Goal: Information Seeking & Learning: Learn about a topic

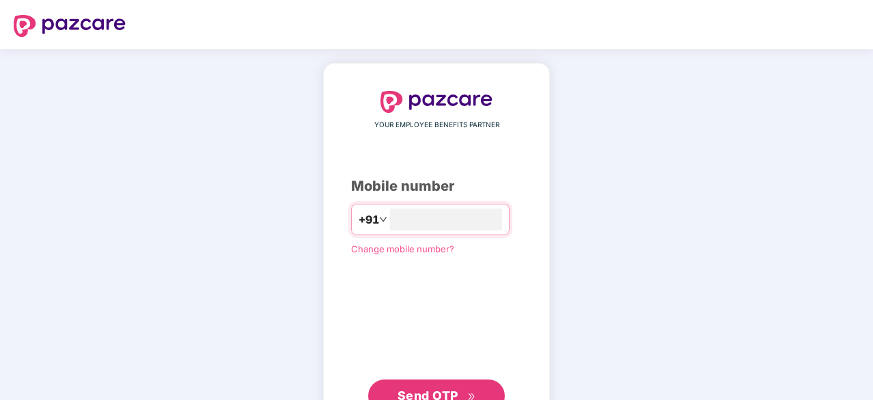
type input "**********"
click at [429, 393] on span "Send OTP" at bounding box center [427, 395] width 61 height 14
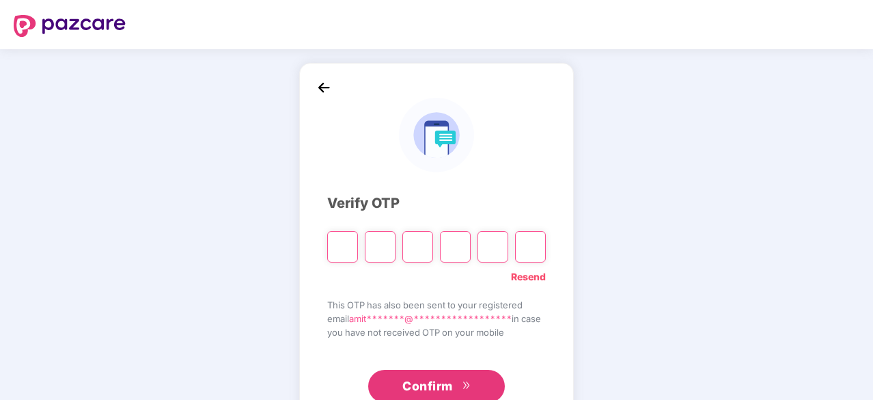
click at [644, 294] on div "**********" at bounding box center [436, 247] width 873 height 396
click at [339, 248] on input "Please enter verification code. Digit 1" at bounding box center [342, 246] width 31 height 31
type input "*"
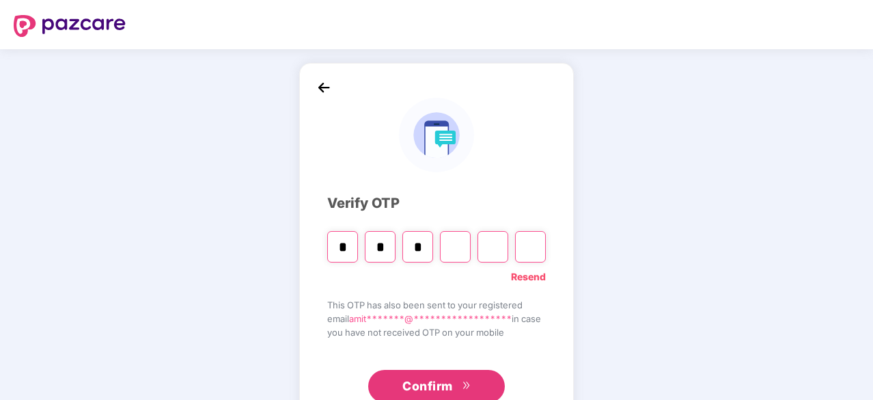
type input "*"
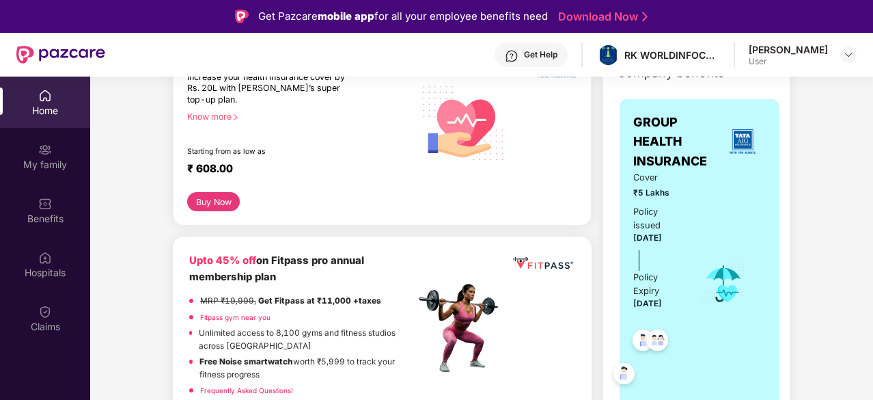
scroll to position [341, 0]
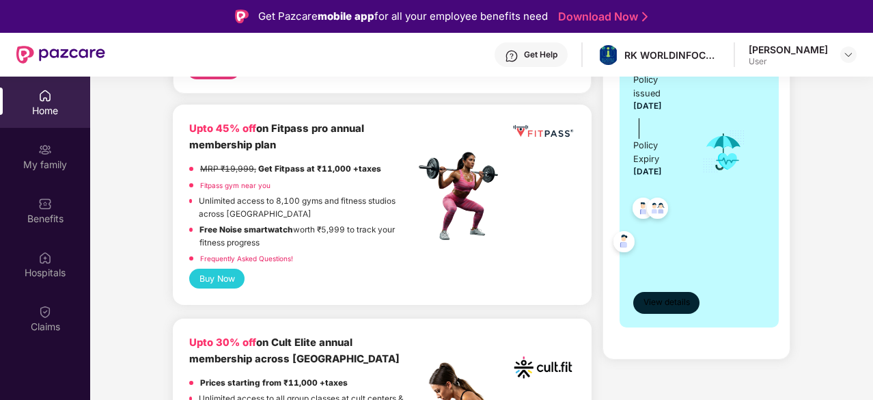
click at [684, 302] on span "View details" at bounding box center [666, 302] width 46 height 13
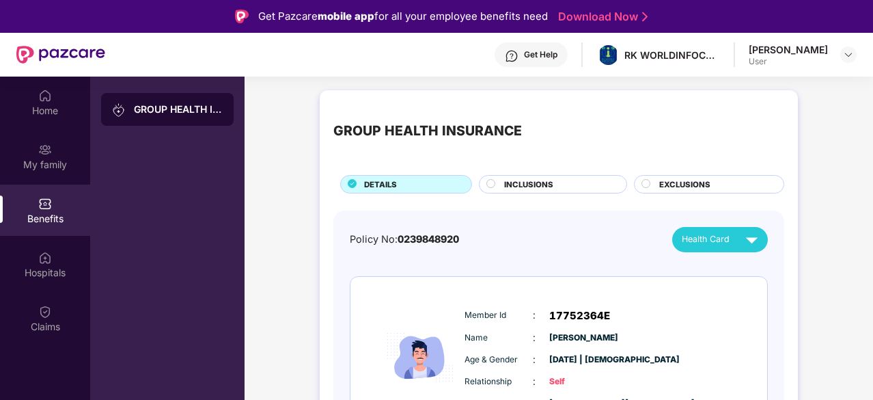
click at [482, 181] on div "INCLUSIONS" at bounding box center [553, 184] width 148 height 18
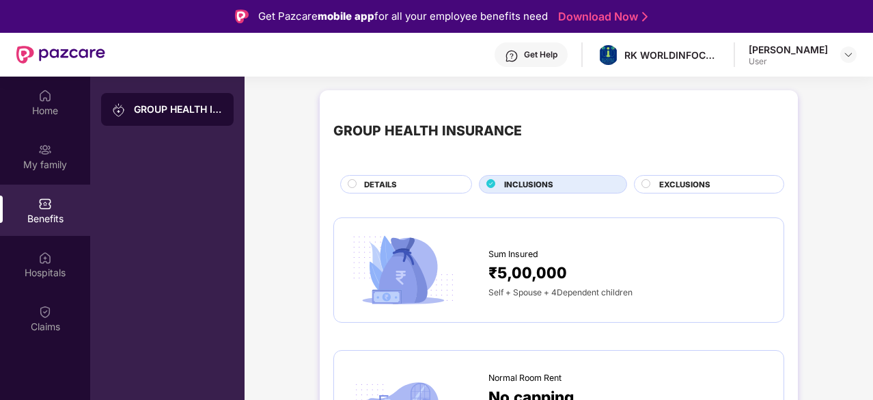
click at [494, 182] on icon at bounding box center [491, 183] width 8 height 8
click at [48, 270] on div "Hospitals" at bounding box center [45, 273] width 90 height 14
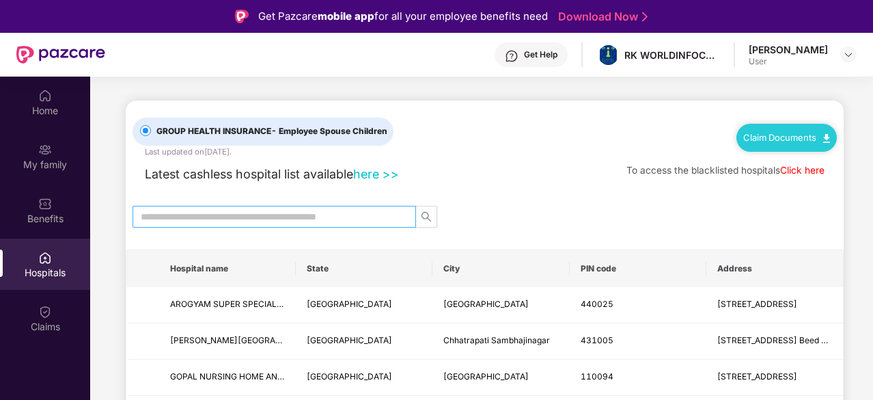
click at [277, 223] on span at bounding box center [273, 217] width 283 height 22
type input "*********"
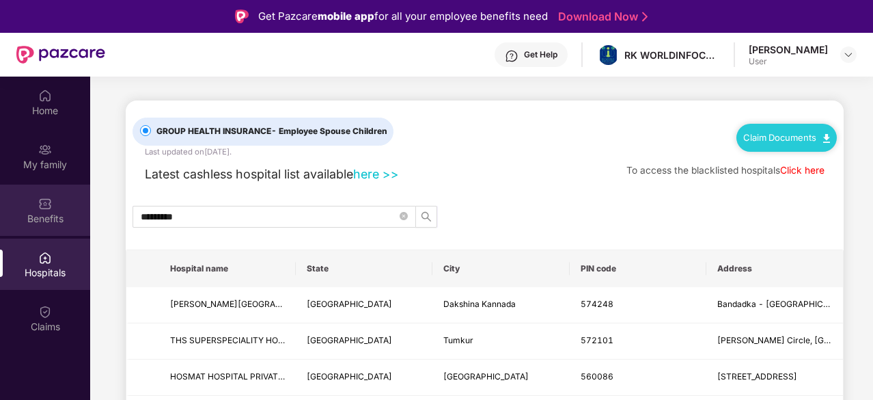
click at [60, 212] on div "Benefits" at bounding box center [45, 219] width 90 height 14
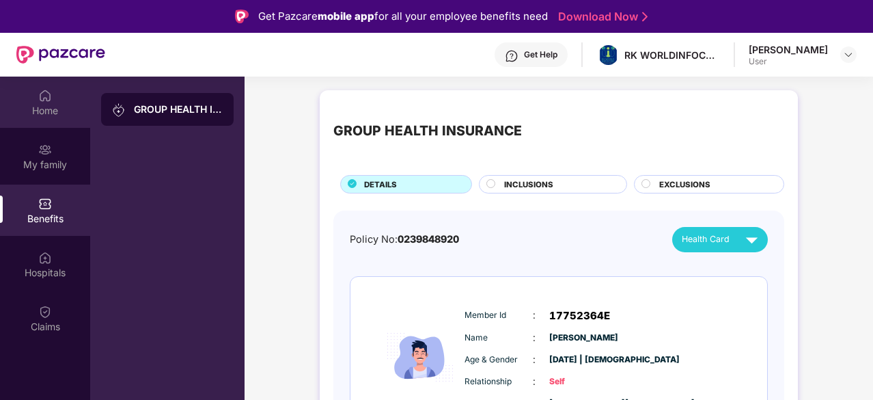
click at [51, 110] on div "Home" at bounding box center [45, 111] width 90 height 14
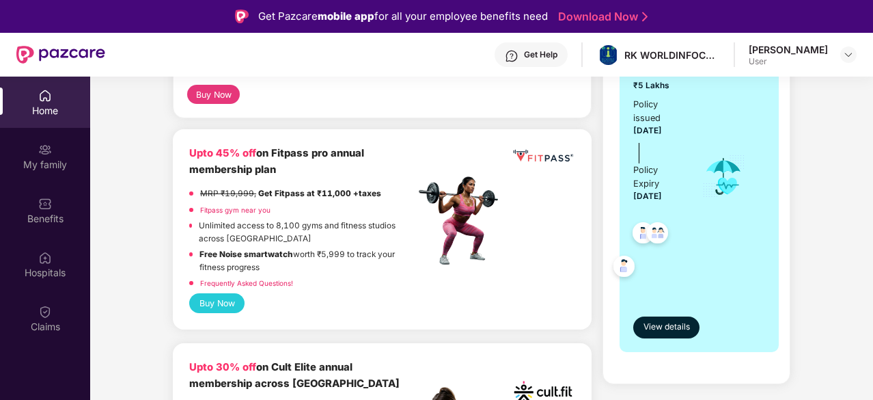
scroll to position [341, 0]
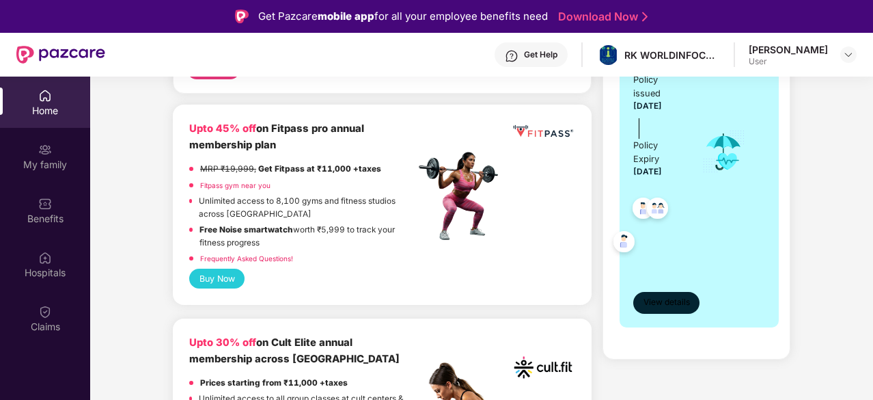
click at [677, 305] on span "View details" at bounding box center [666, 302] width 46 height 13
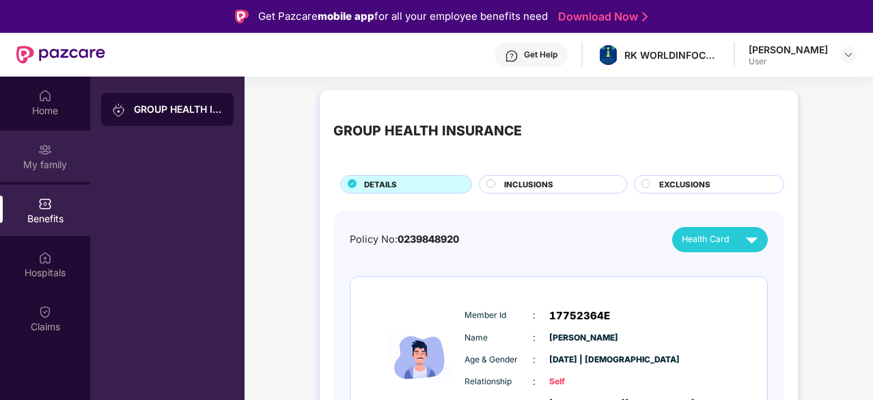
click at [46, 148] on img at bounding box center [45, 150] width 14 height 14
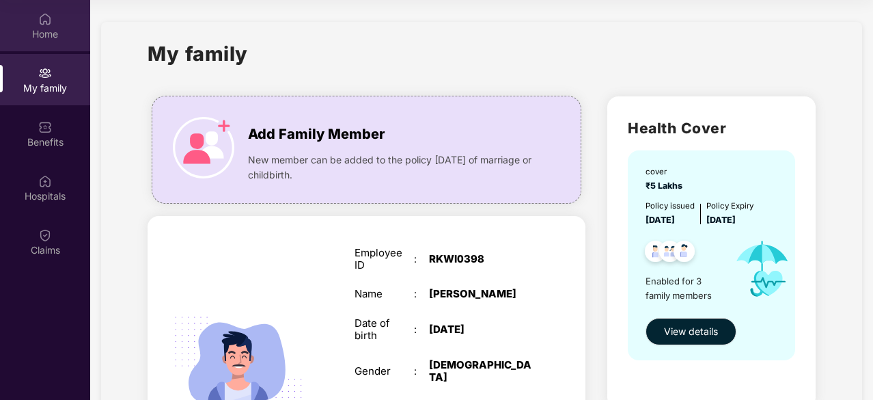
click at [56, 35] on div "Home" at bounding box center [45, 34] width 90 height 14
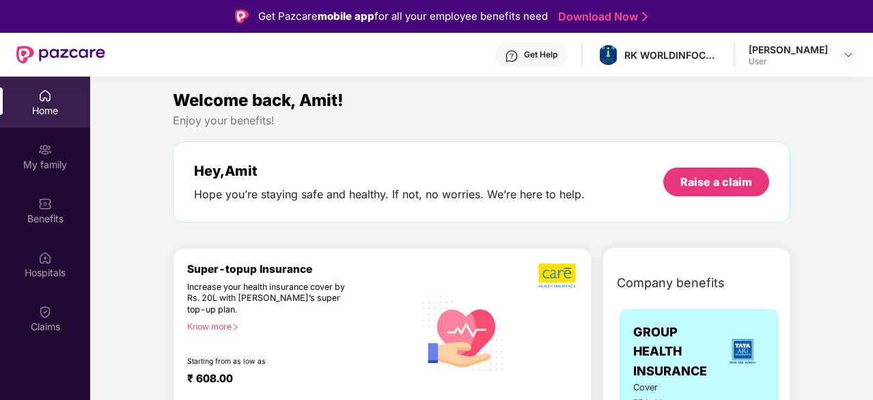
click at [855, 62] on div at bounding box center [848, 54] width 16 height 16
click at [850, 57] on img at bounding box center [848, 54] width 11 height 11
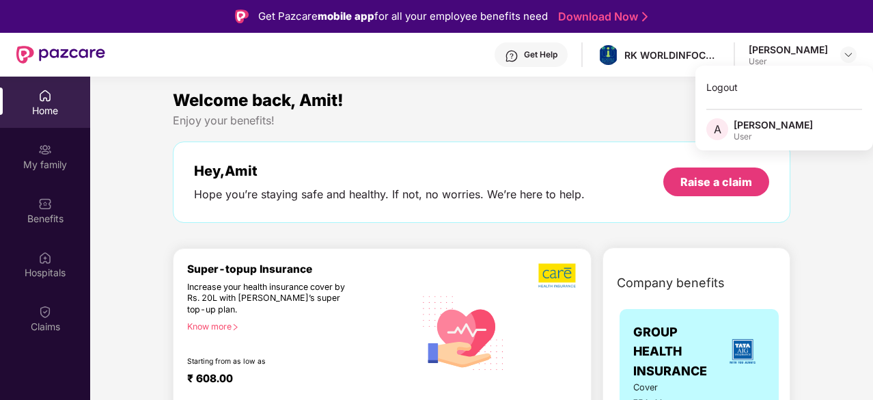
click at [497, 135] on div "Welcome back, Amit! Enjoy your benefits! Hey, Amit Hope you’re staying safe and…" at bounding box center [481, 161] width 628 height 149
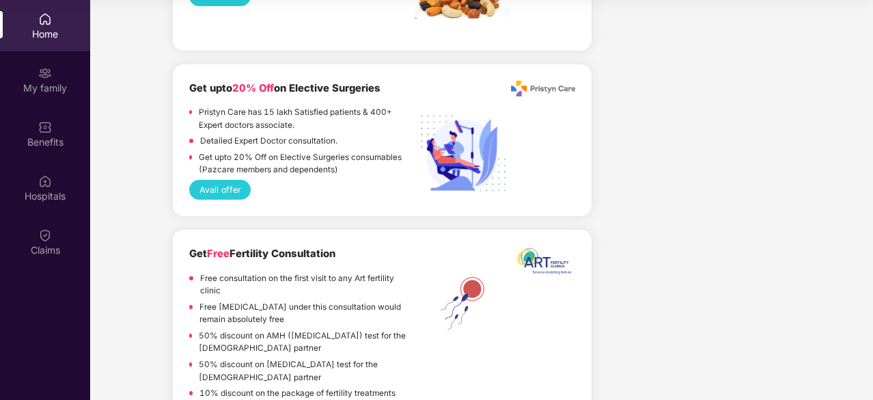
scroll to position [1677, 0]
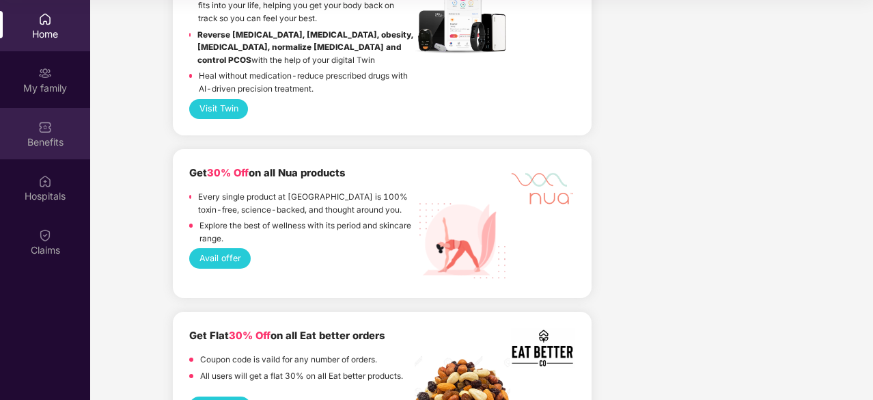
click at [59, 145] on div "Benefits" at bounding box center [45, 142] width 90 height 14
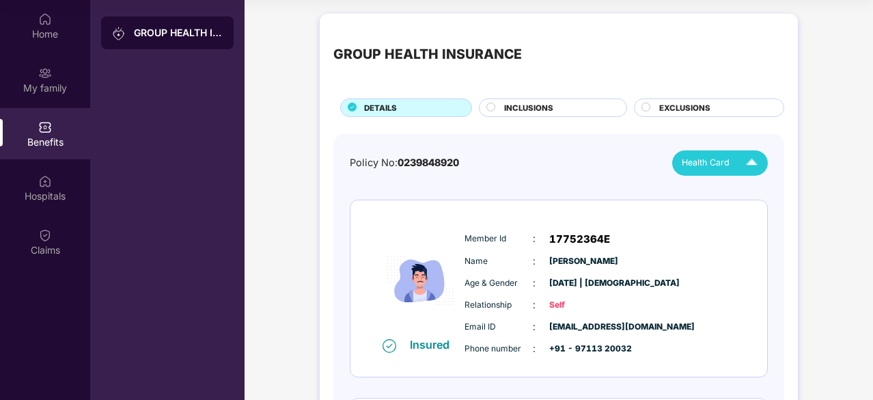
click at [746, 161] on img at bounding box center [752, 163] width 24 height 24
click at [751, 167] on img at bounding box center [752, 163] width 24 height 24
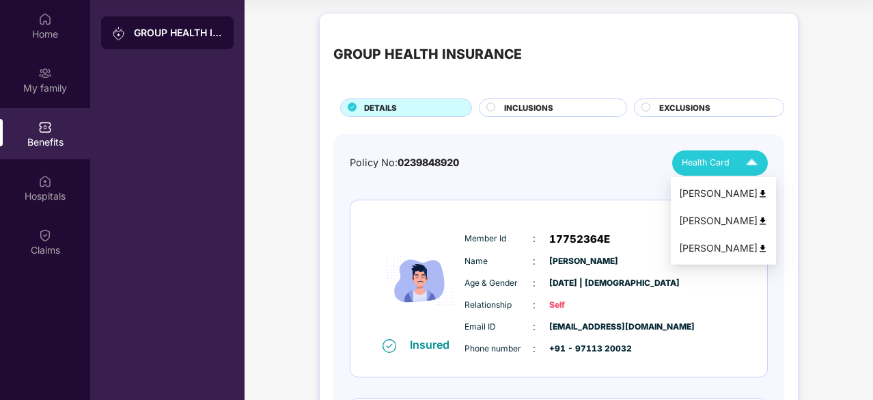
click at [757, 191] on img at bounding box center [762, 193] width 10 height 10
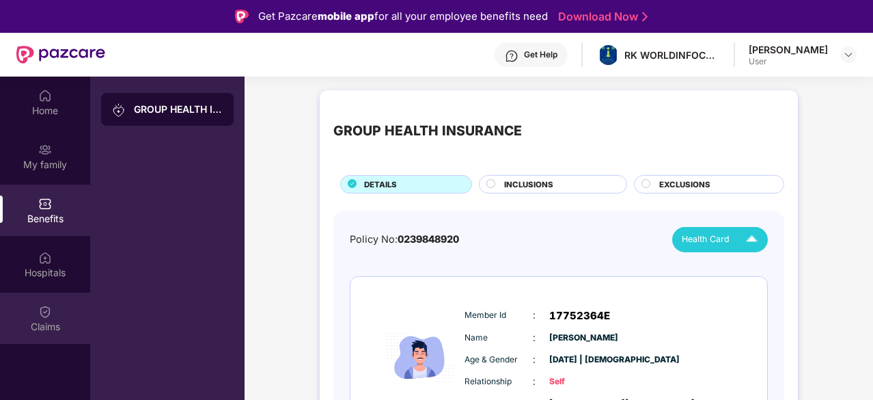
click at [52, 328] on div "Claims" at bounding box center [45, 327] width 90 height 14
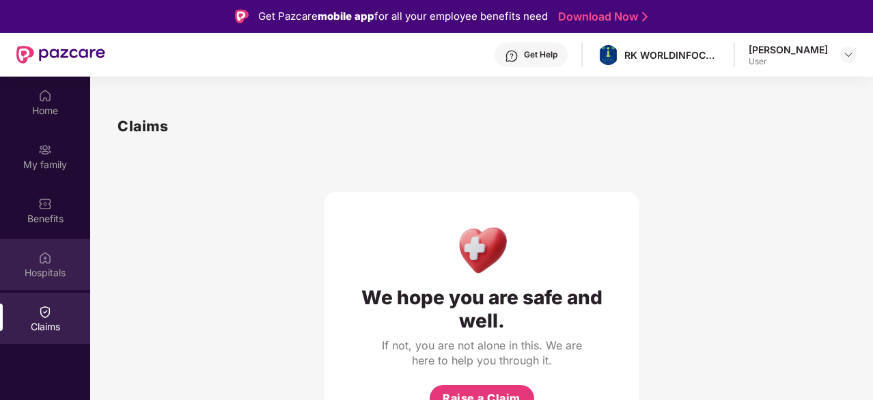
click at [48, 252] on img at bounding box center [45, 258] width 14 height 14
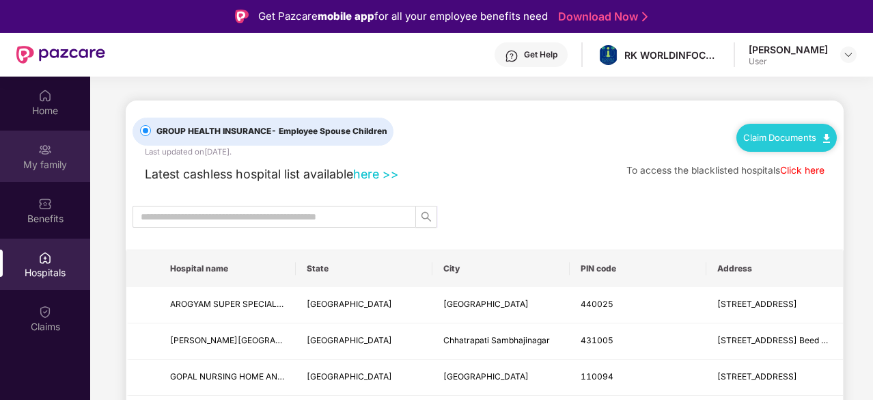
click at [42, 166] on div "My family" at bounding box center [45, 165] width 90 height 14
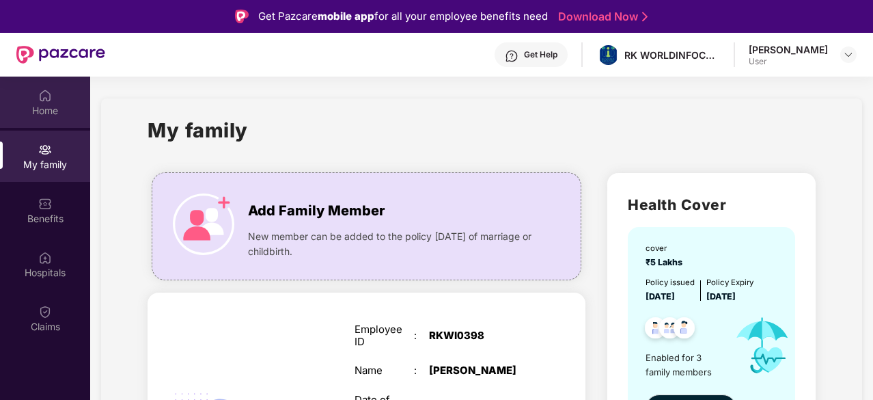
click at [51, 100] on img at bounding box center [45, 96] width 14 height 14
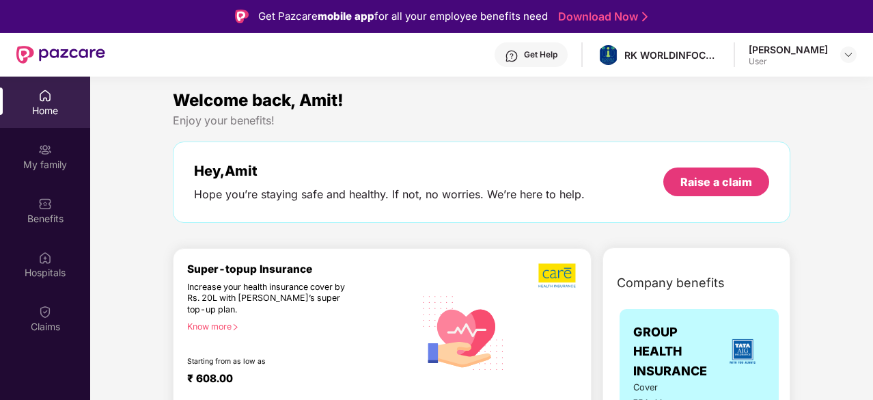
scroll to position [137, 0]
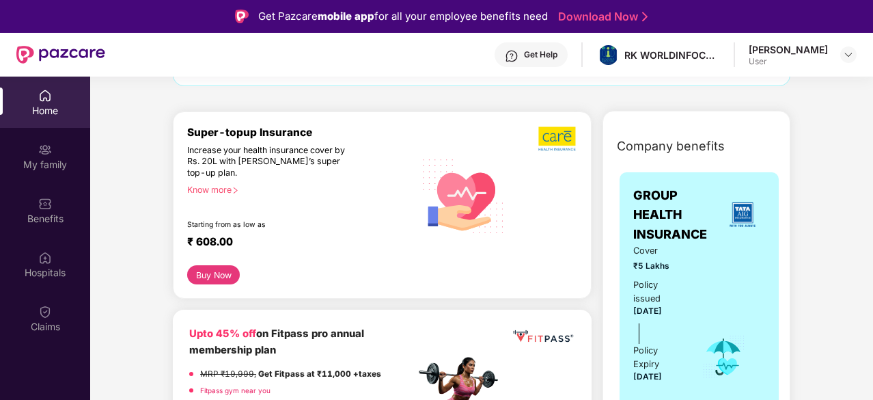
click at [228, 272] on button "Buy Now" at bounding box center [213, 274] width 53 height 19
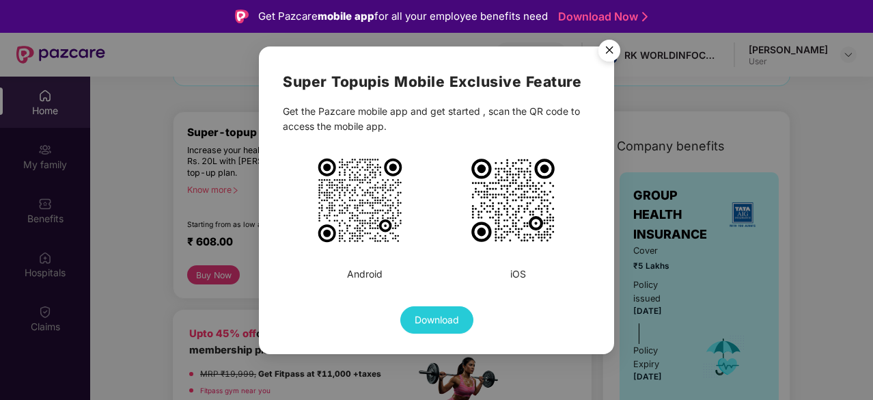
click at [605, 45] on img "Close" at bounding box center [609, 52] width 38 height 38
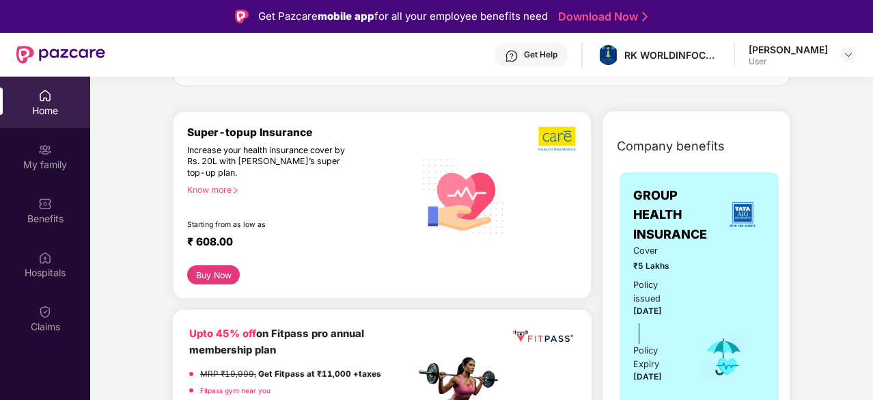
click at [216, 279] on button "Buy Now" at bounding box center [213, 274] width 53 height 19
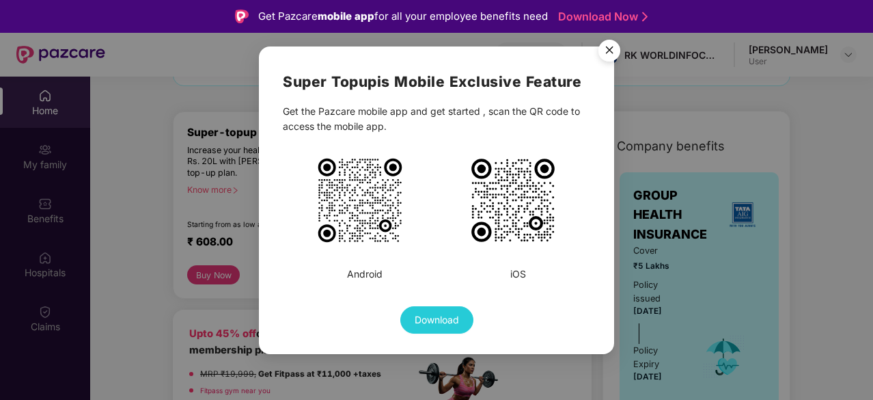
click at [608, 58] on img "Close" at bounding box center [609, 52] width 38 height 38
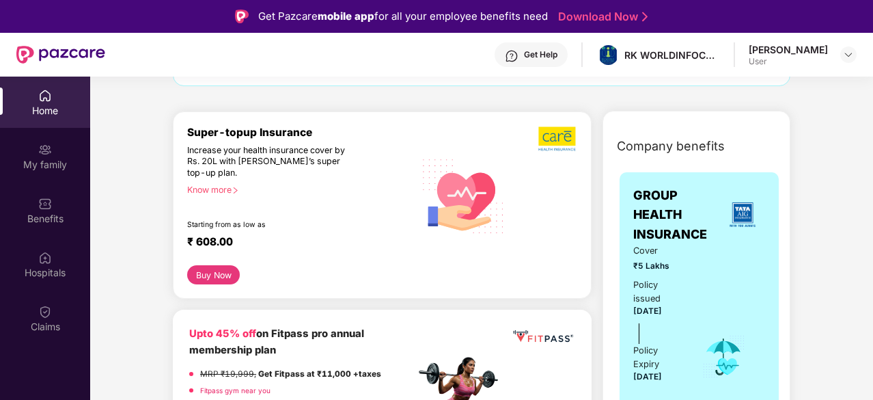
click at [221, 186] on div "Know more" at bounding box center [296, 189] width 219 height 10
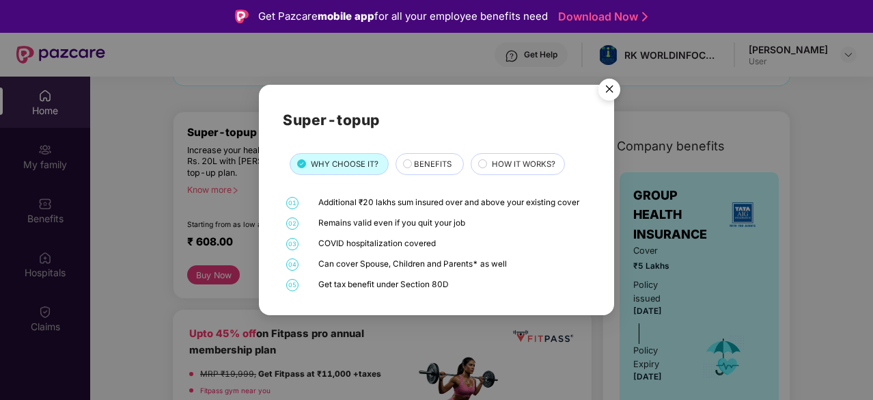
click at [423, 163] on span "BENEFITS" at bounding box center [433, 164] width 38 height 12
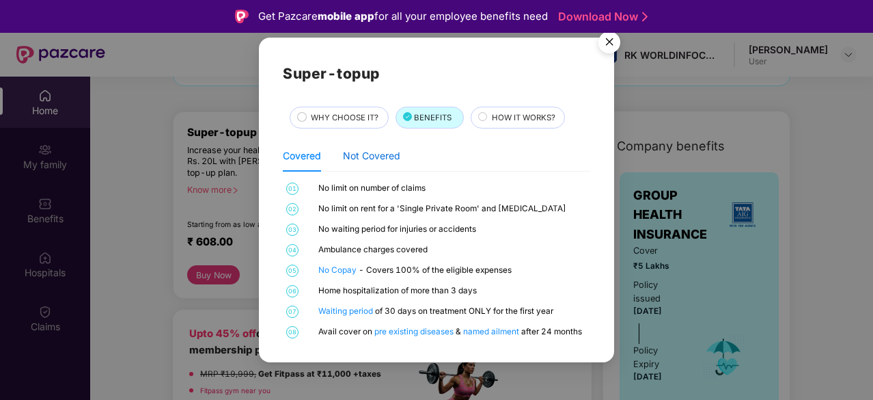
click at [367, 155] on div "Not Covered" at bounding box center [371, 155] width 57 height 15
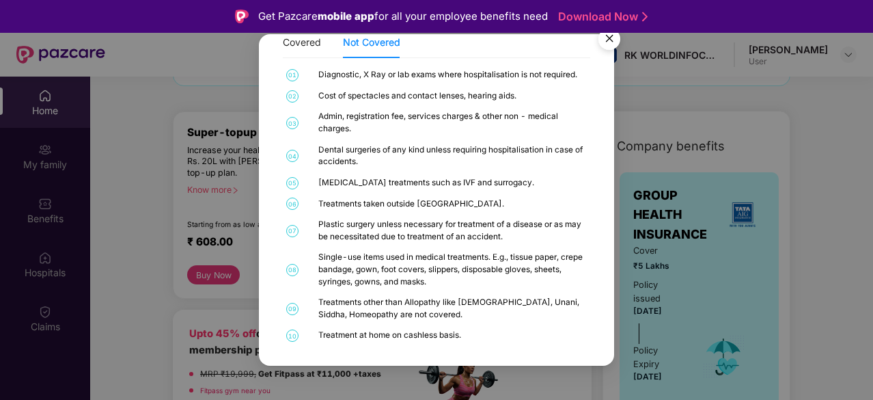
scroll to position [0, 0]
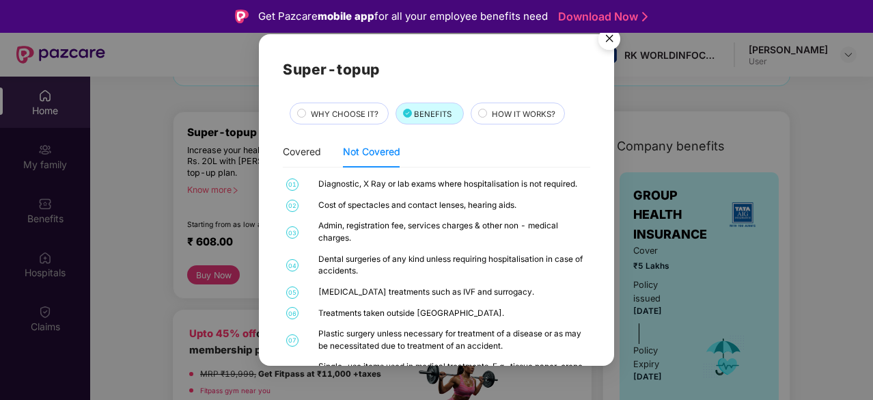
click at [488, 113] on div "HOW IT WORKS?" at bounding box center [521, 115] width 73 height 14
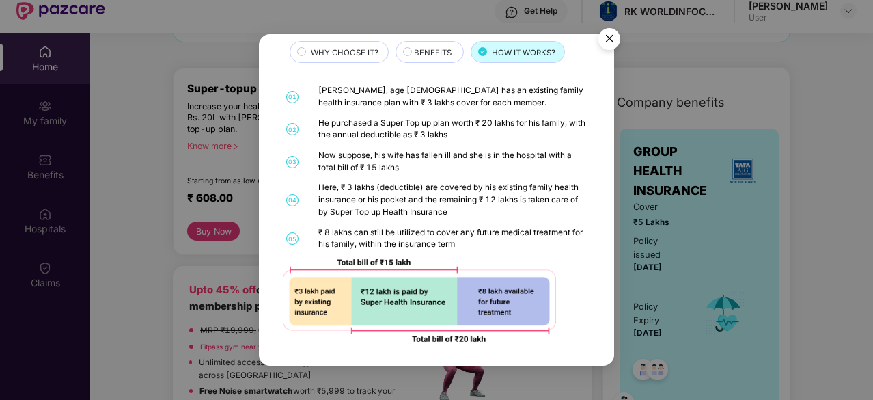
scroll to position [76, 0]
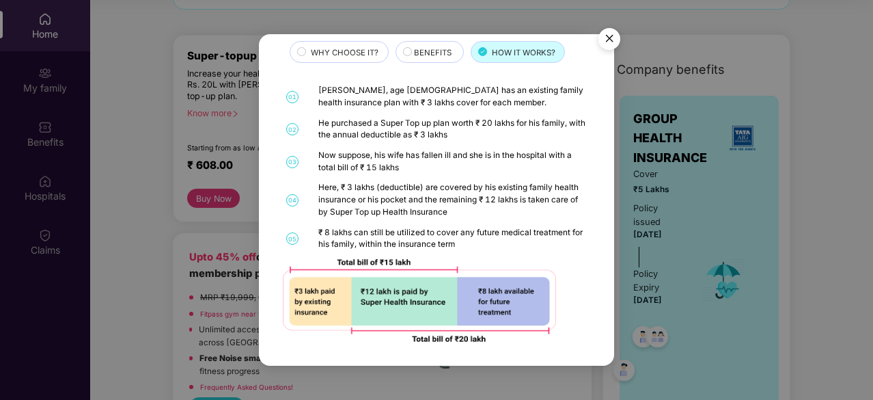
click at [361, 54] on span "WHY CHOOSE IT?" at bounding box center [345, 52] width 68 height 12
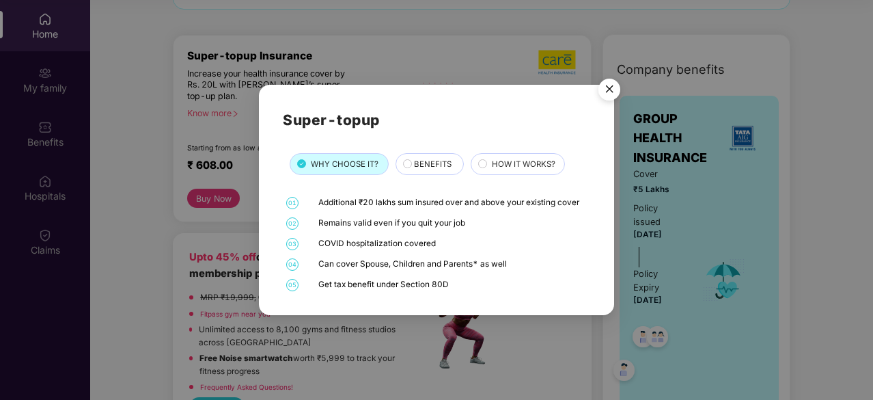
click at [615, 85] on img "Close" at bounding box center [609, 91] width 38 height 38
